Goal: Task Accomplishment & Management: Use online tool/utility

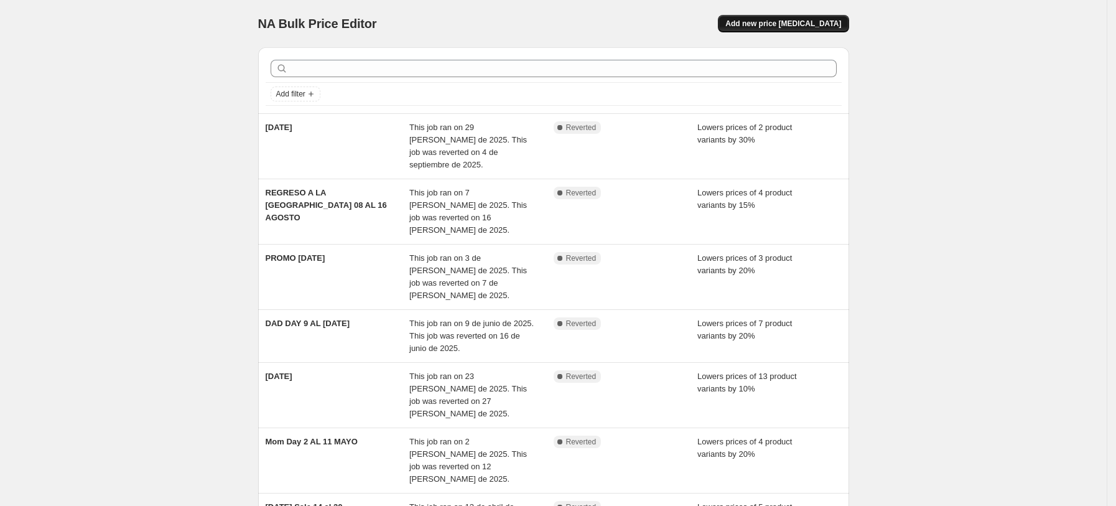
click at [799, 24] on span "Add new price change job" at bounding box center [783, 24] width 116 height 10
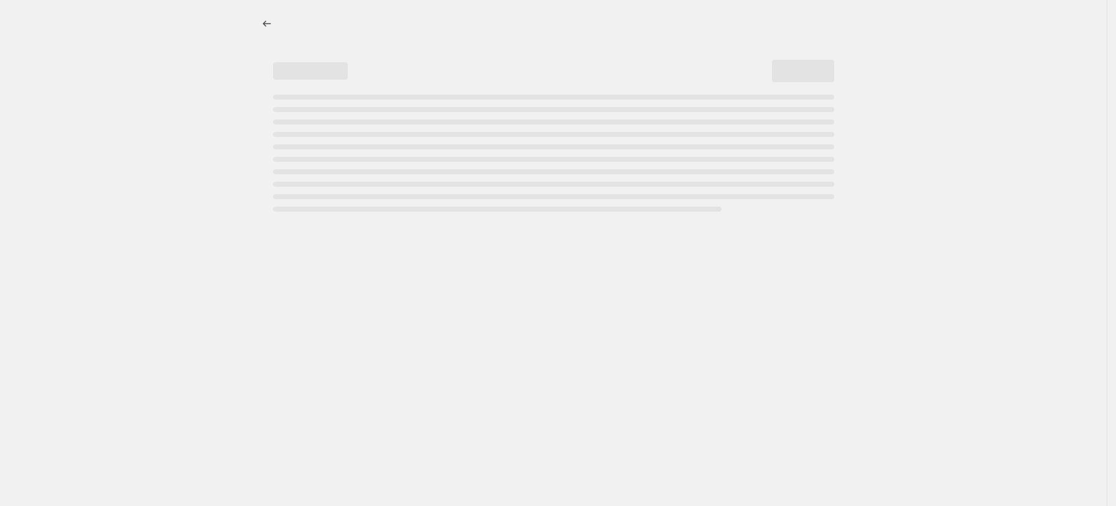
select select "percentage"
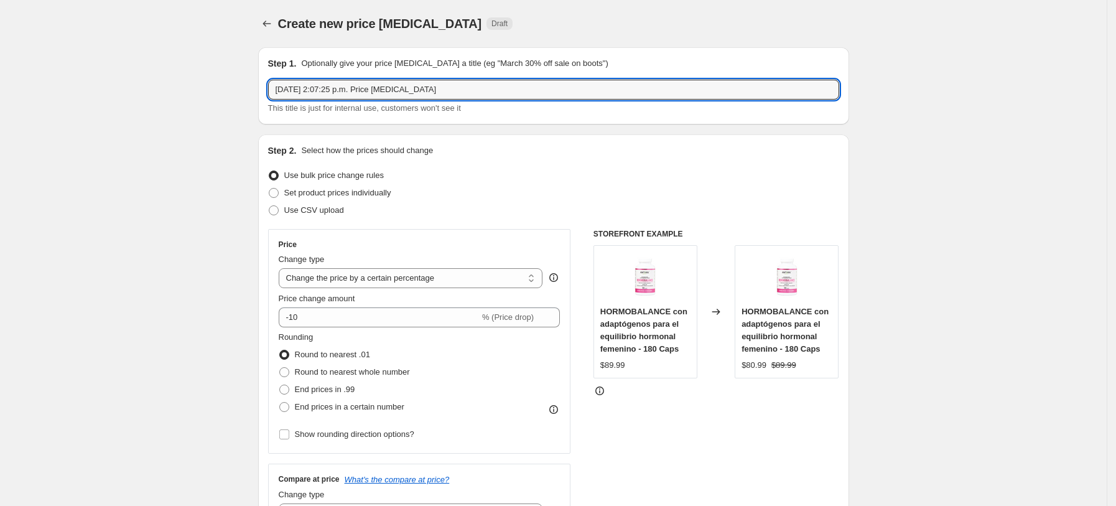
drag, startPoint x: 493, startPoint y: 93, endPoint x: 152, endPoint y: 77, distance: 341.3
paste input "Mes Rosa"
type input "Mes Rosa 16 al 21 OCT"
click at [340, 319] on input "-10" at bounding box center [379, 317] width 201 height 20
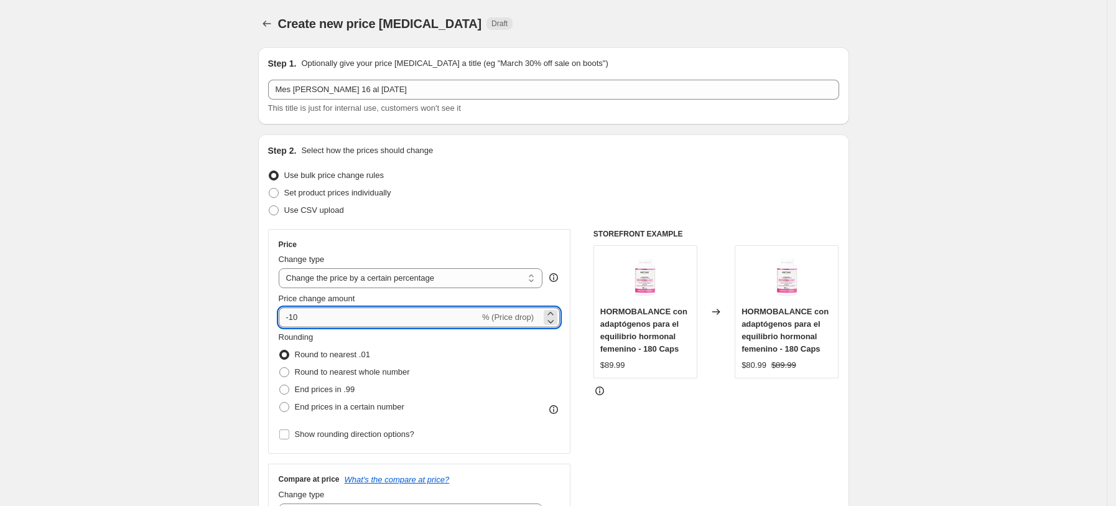
type input "-1"
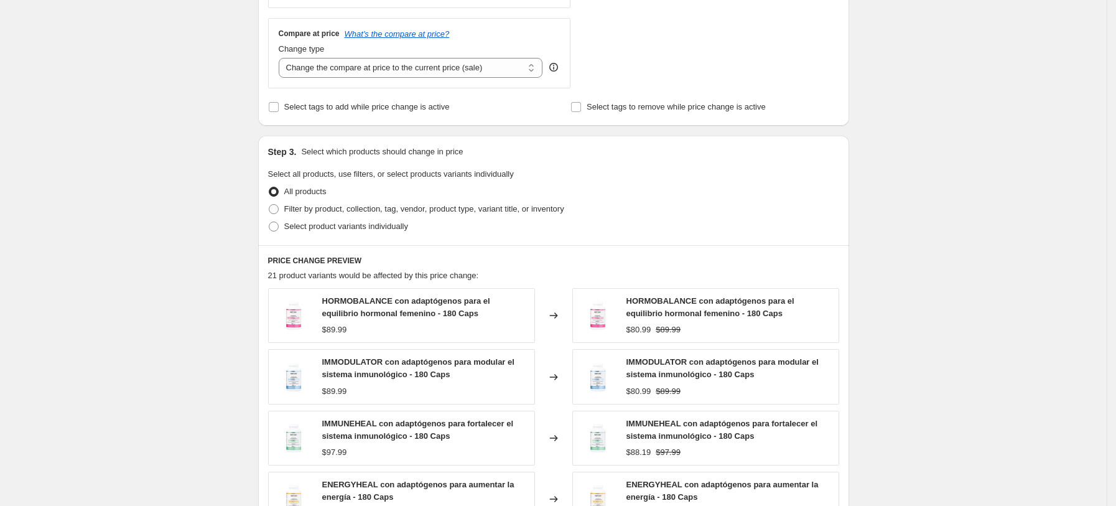
scroll to position [493, 0]
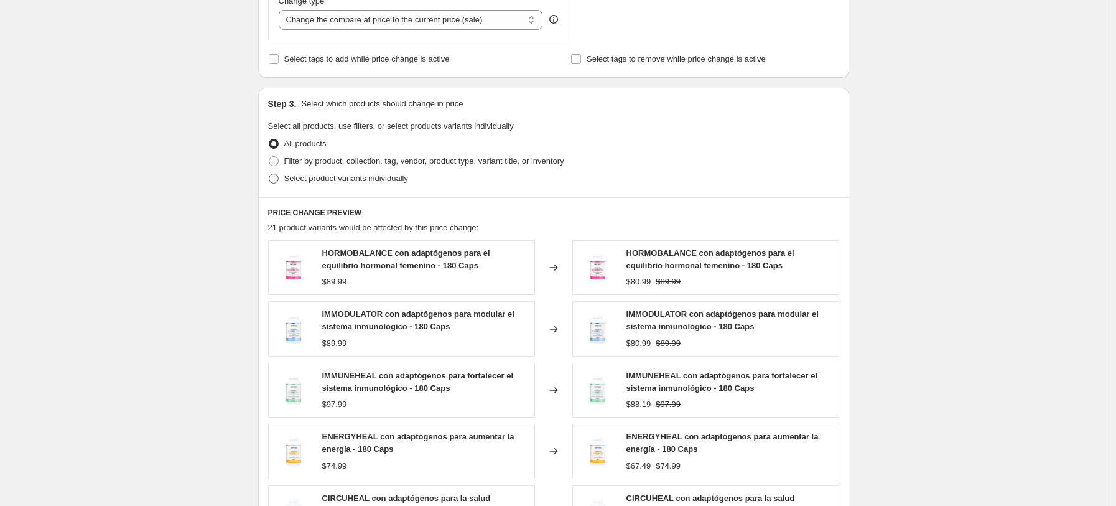
type input "-20"
click at [340, 180] on span "Select product variants individually" at bounding box center [346, 178] width 124 height 9
click at [269, 174] on input "Select product variants individually" at bounding box center [269, 174] width 1 height 1
radio input "true"
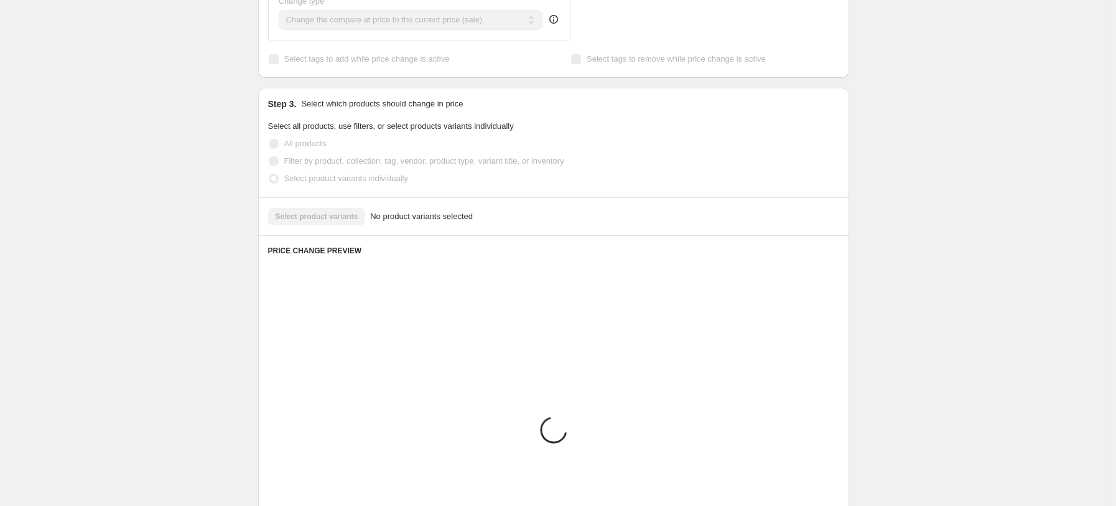
scroll to position [462, 0]
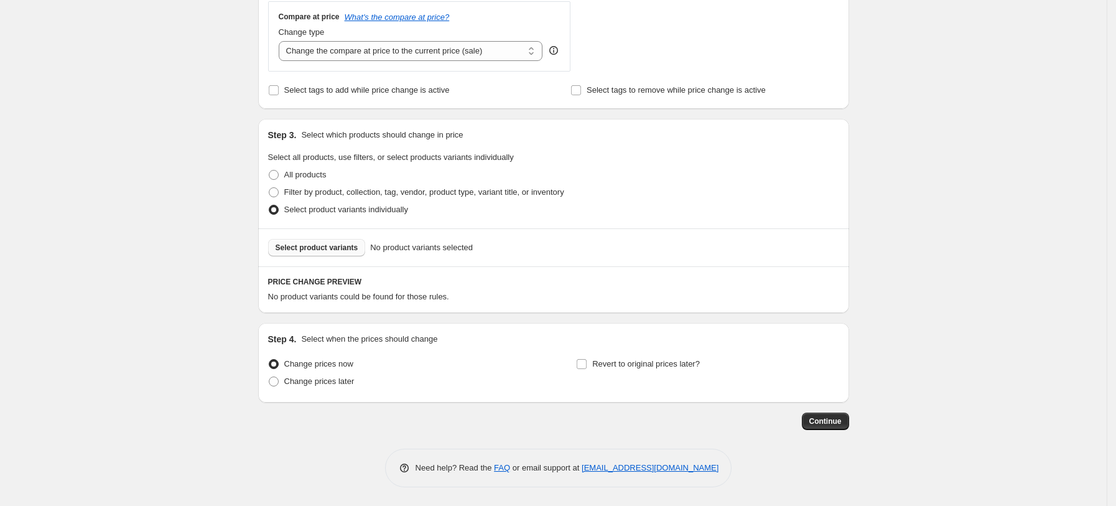
click at [328, 246] on span "Select product variants" at bounding box center [317, 248] width 83 height 10
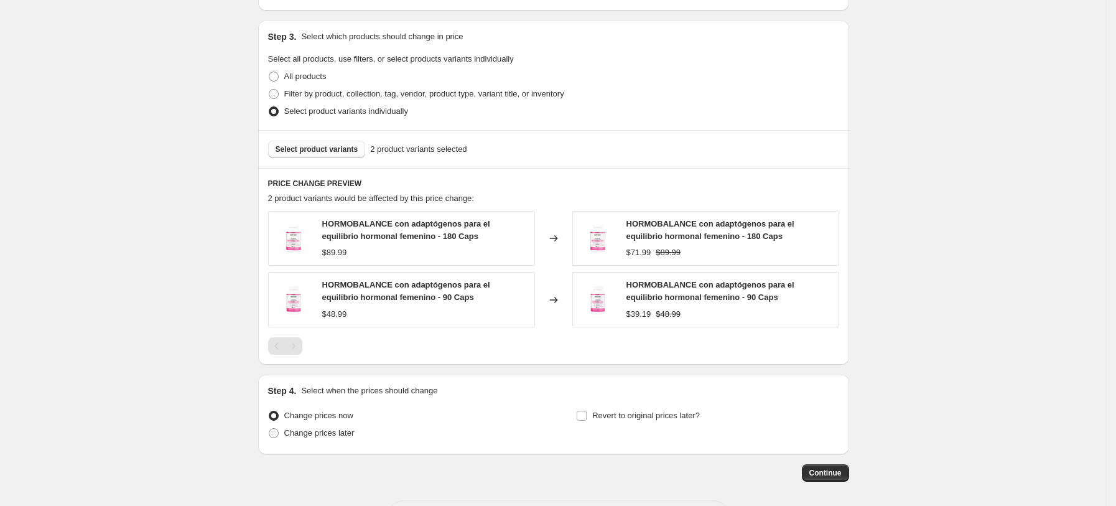
scroll to position [612, 0]
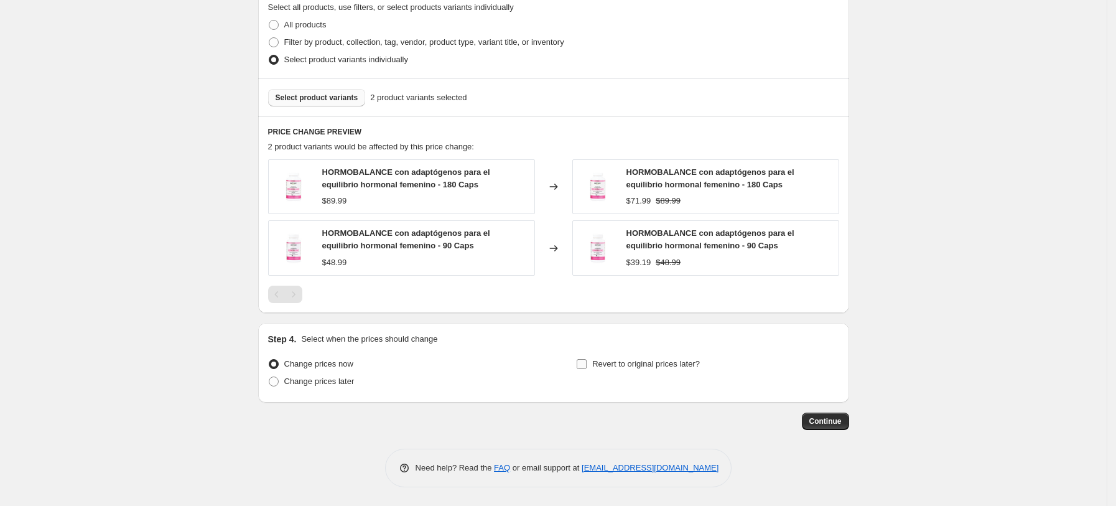
click at [641, 367] on span "Revert to original prices later?" at bounding box center [646, 363] width 108 height 9
click at [587, 367] on input "Revert to original prices later?" at bounding box center [582, 364] width 10 height 10
checkbox input "true"
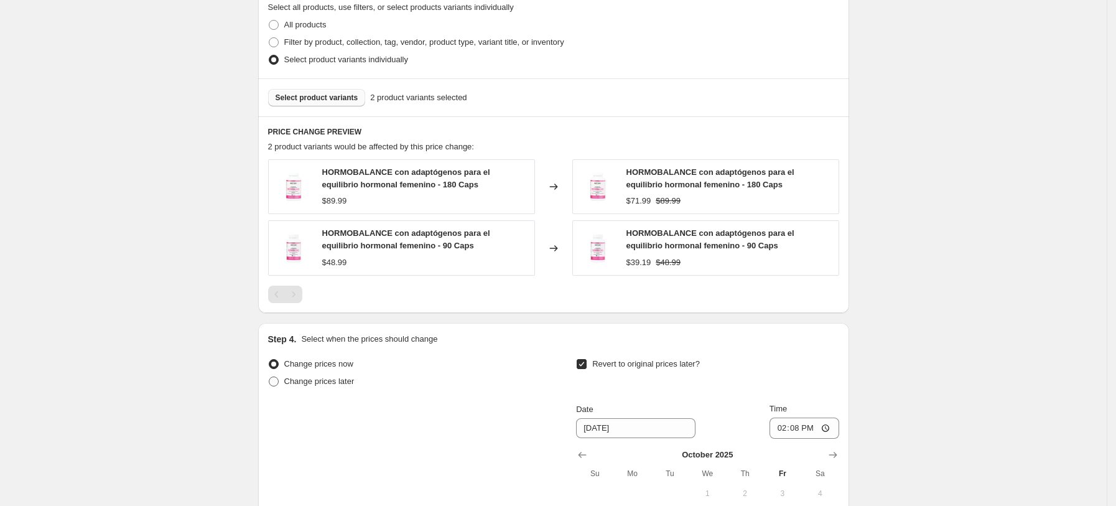
click at [317, 384] on span "Change prices later" at bounding box center [319, 380] width 70 height 9
click at [269, 377] on input "Change prices later" at bounding box center [269, 376] width 1 height 1
radio input "true"
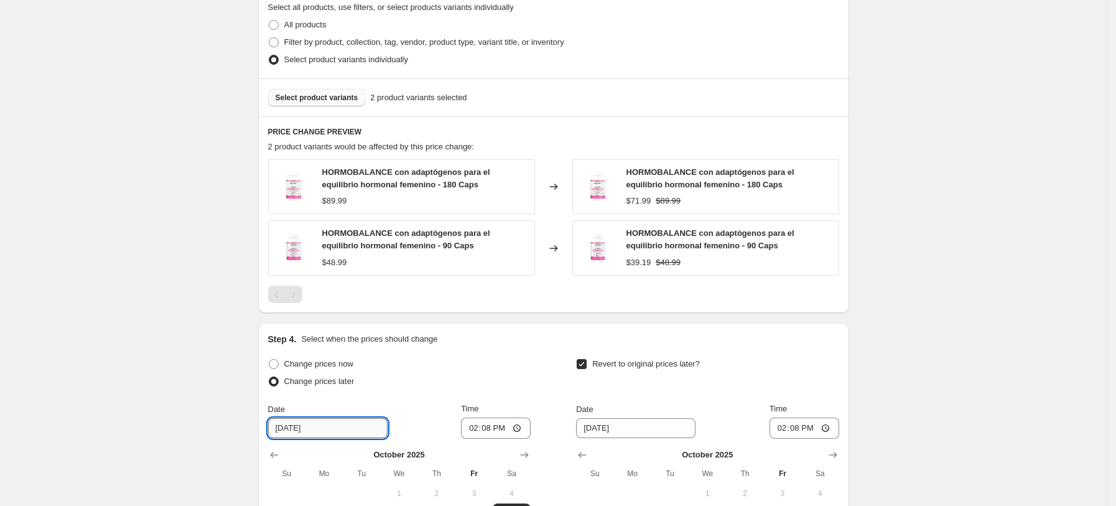
click at [329, 427] on input "10/11/2025" at bounding box center [327, 428] width 119 height 20
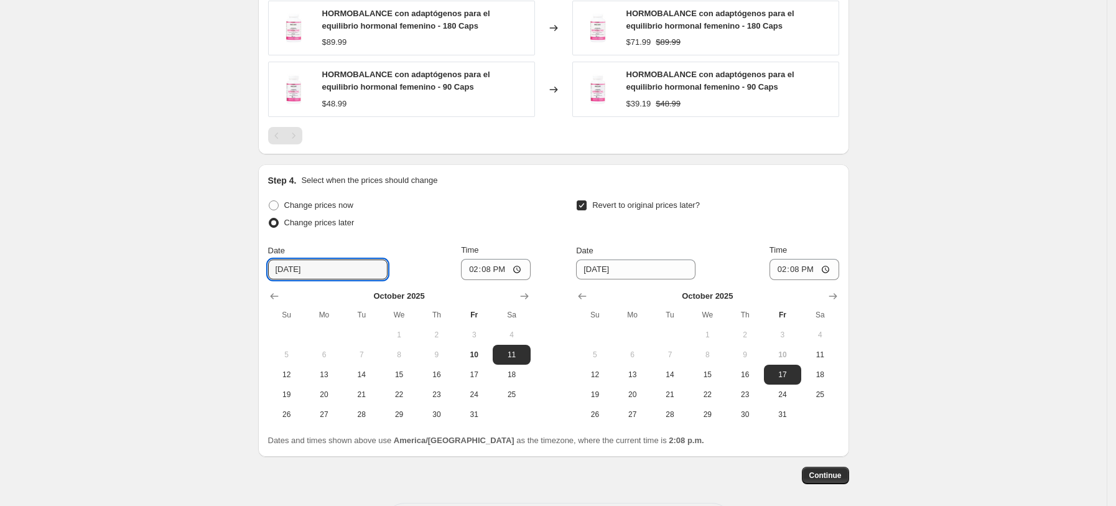
scroll to position [825, 0]
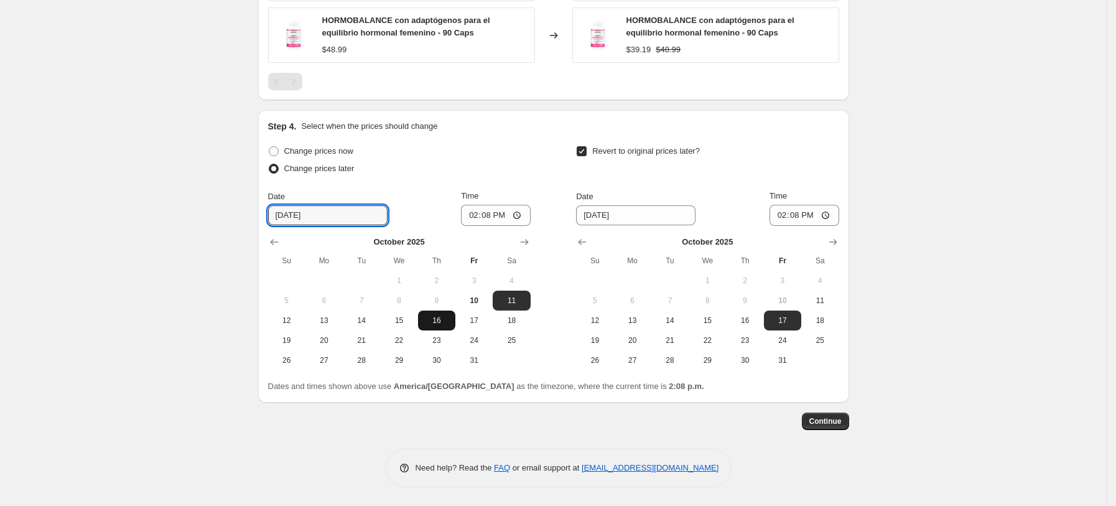
click at [441, 322] on span "16" at bounding box center [436, 320] width 27 height 10
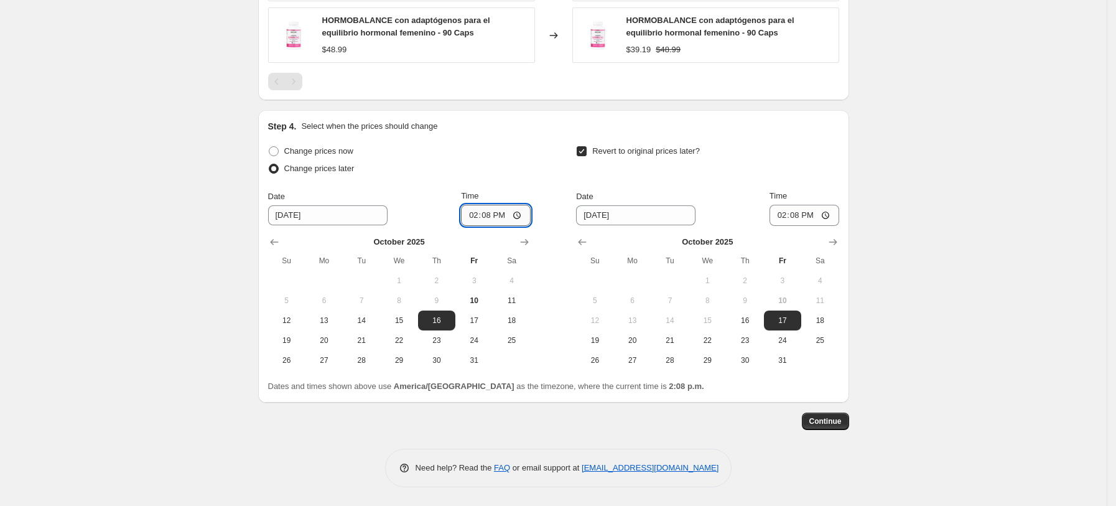
click at [475, 217] on input "14:08" at bounding box center [496, 215] width 70 height 21
click at [403, 322] on span "15" at bounding box center [398, 320] width 27 height 10
type input "10/15/2025"
click at [477, 217] on input "14:08" at bounding box center [496, 215] width 70 height 21
type input "23:59"
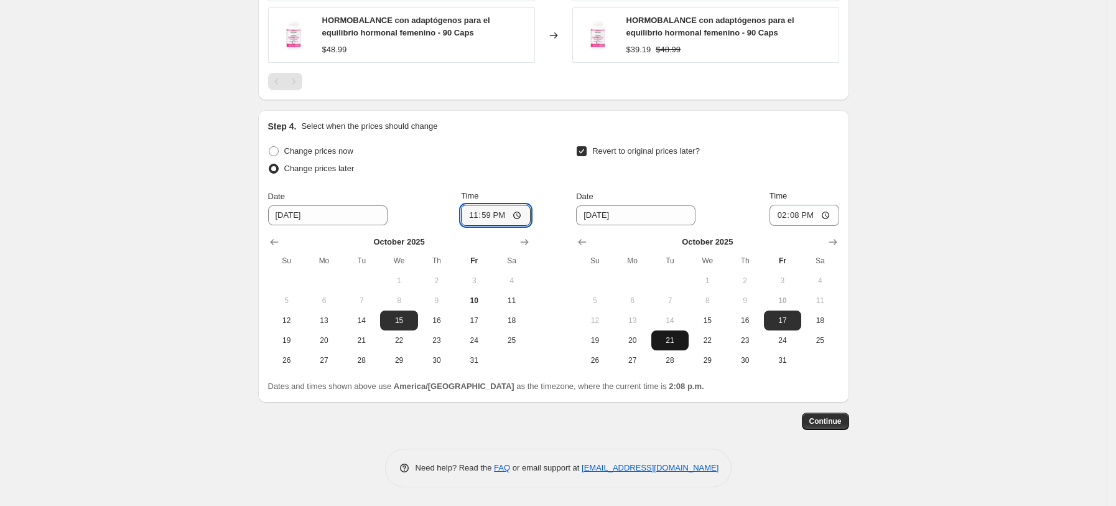
click at [677, 340] on span "21" at bounding box center [669, 340] width 27 height 10
click at [713, 343] on span "22" at bounding box center [707, 340] width 27 height 10
type input "10/22/2025"
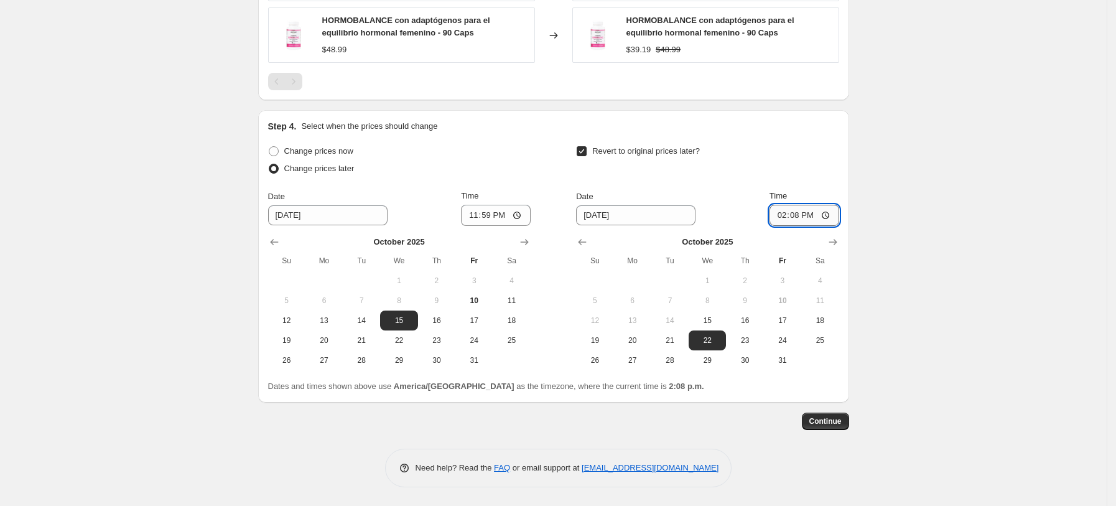
click at [786, 216] on input "14:08" at bounding box center [805, 215] width 70 height 21
click at [811, 214] on input "16:00" at bounding box center [805, 215] width 70 height 21
type input "04:00"
click at [833, 424] on span "Continue" at bounding box center [825, 421] width 32 height 10
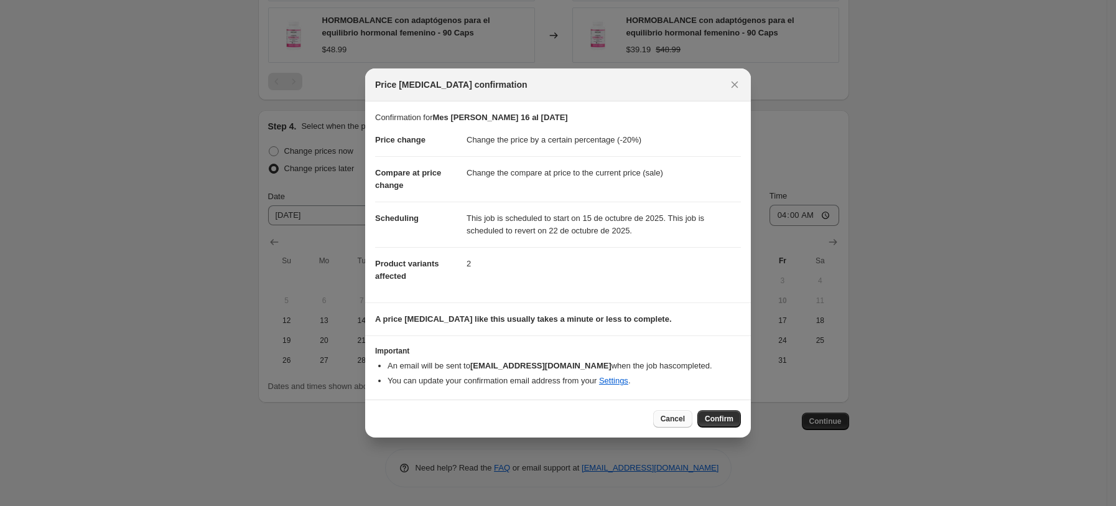
click at [679, 418] on span "Cancel" at bounding box center [673, 419] width 24 height 10
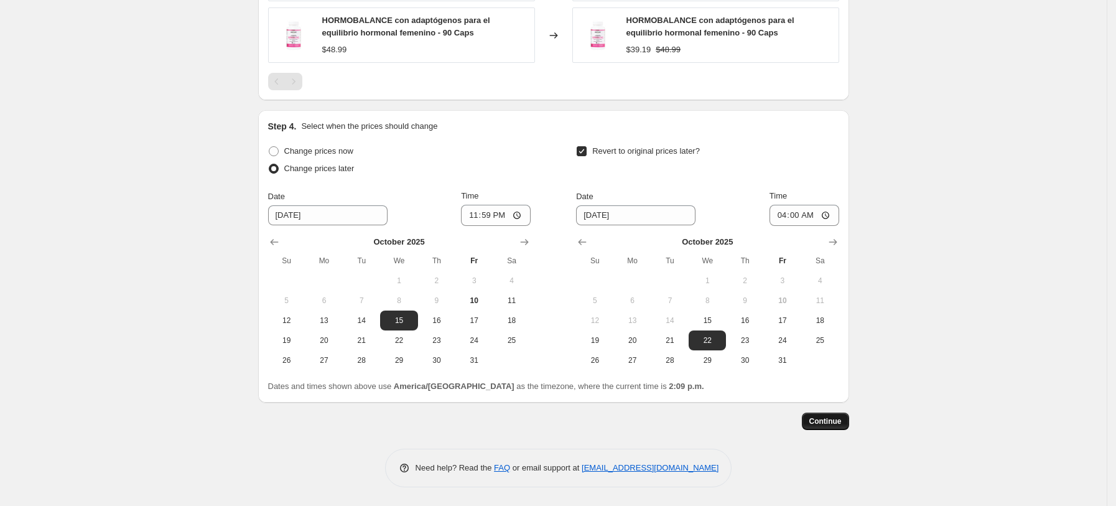
click at [831, 421] on span "Continue" at bounding box center [825, 421] width 32 height 10
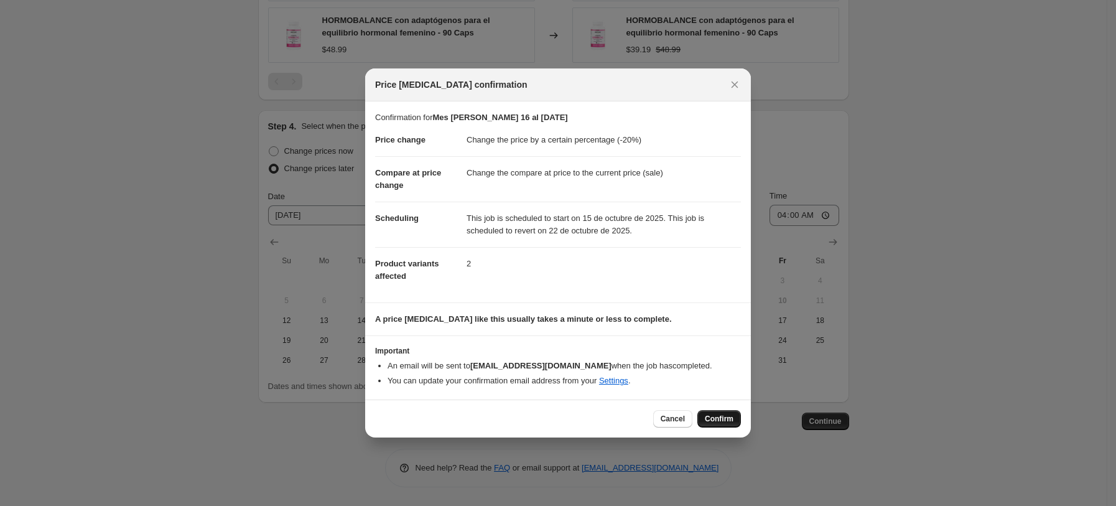
click at [718, 417] on span "Confirm" at bounding box center [719, 419] width 29 height 10
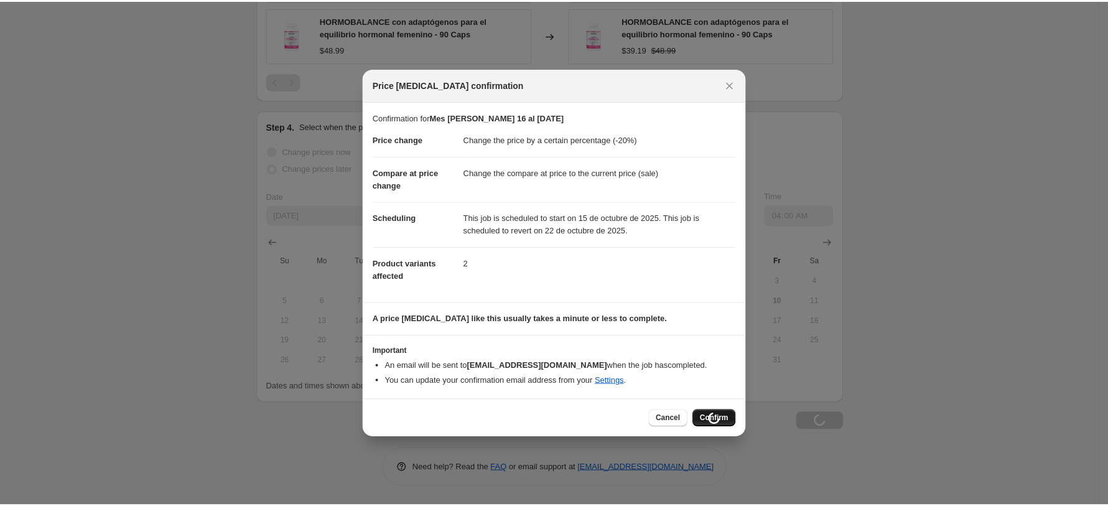
scroll to position [825, 0]
